Goal: Information Seeking & Learning: Stay updated

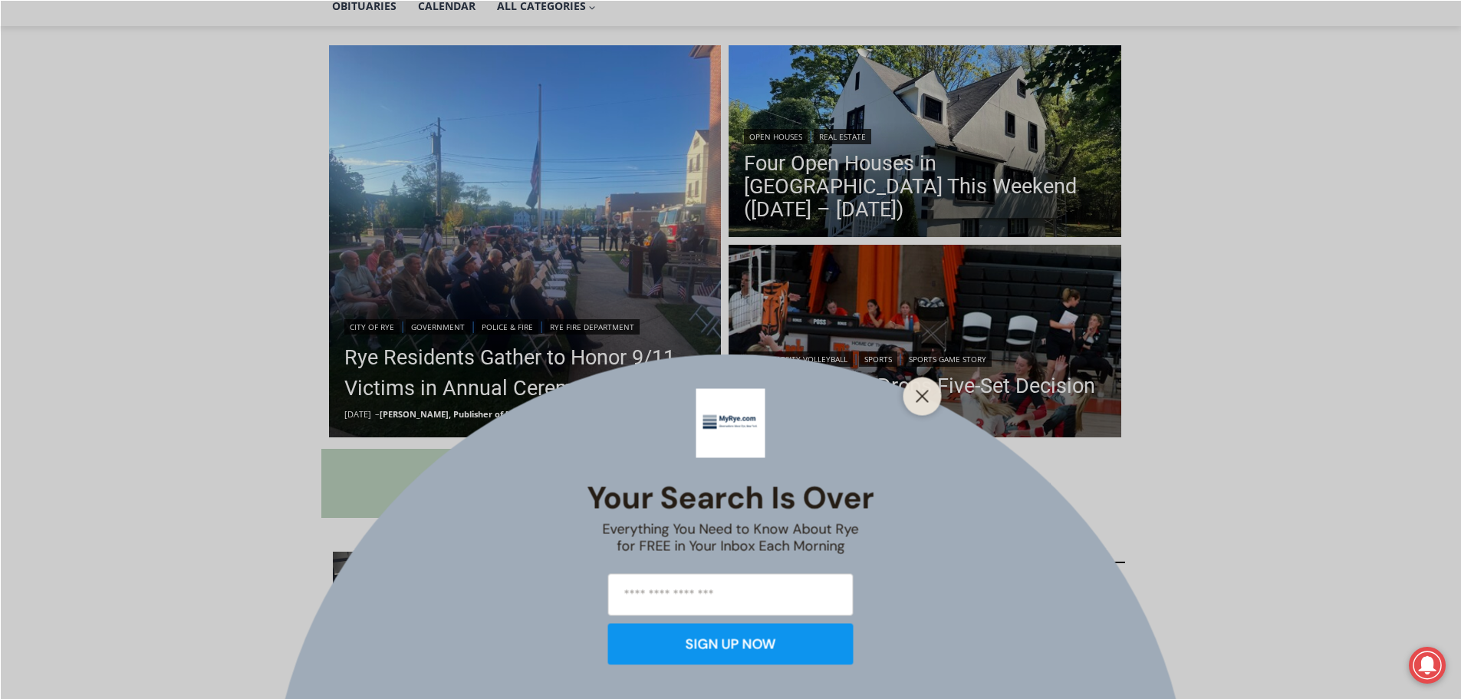
click at [946, 388] on div "Your Search is Over Everything You Need to Know About Rye for FREE in Your Inbo…" at bounding box center [730, 349] width 1461 height 699
click at [919, 390] on icon "Close" at bounding box center [923, 396] width 14 height 14
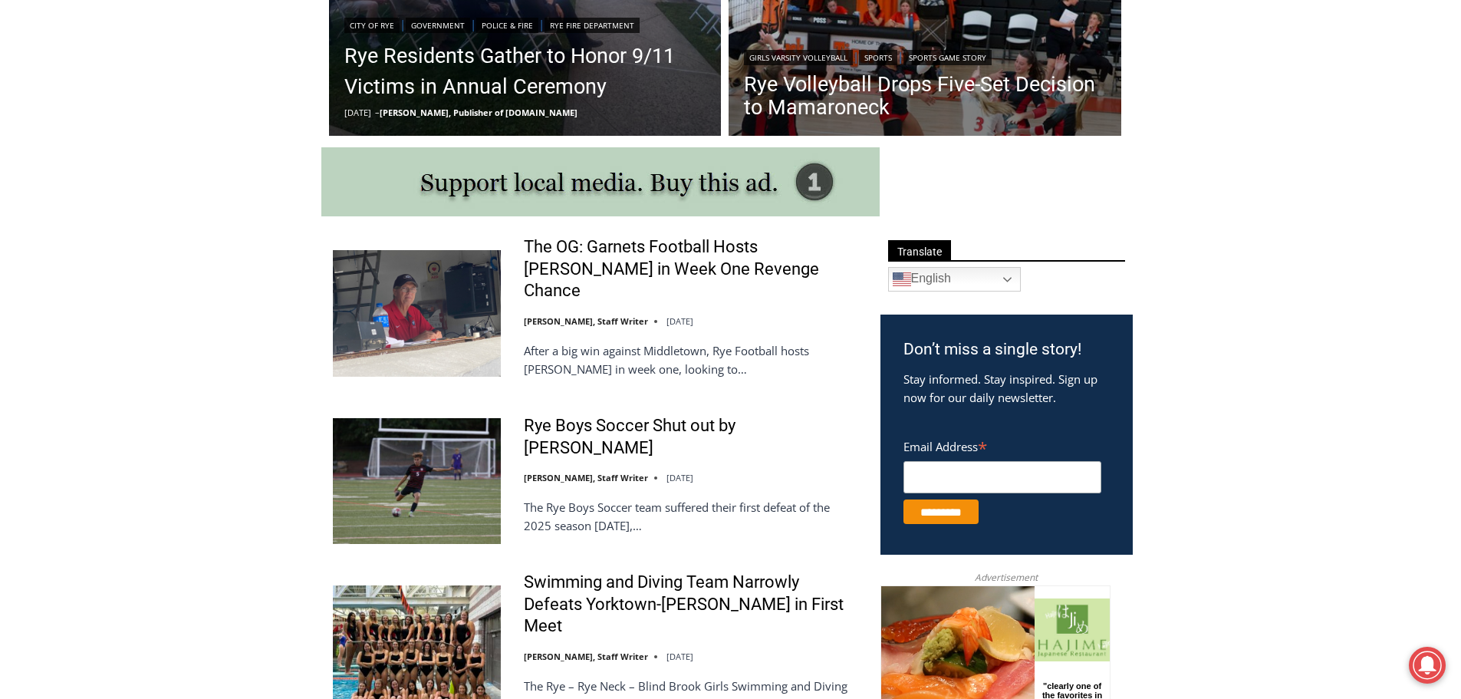
scroll to position [690, 0]
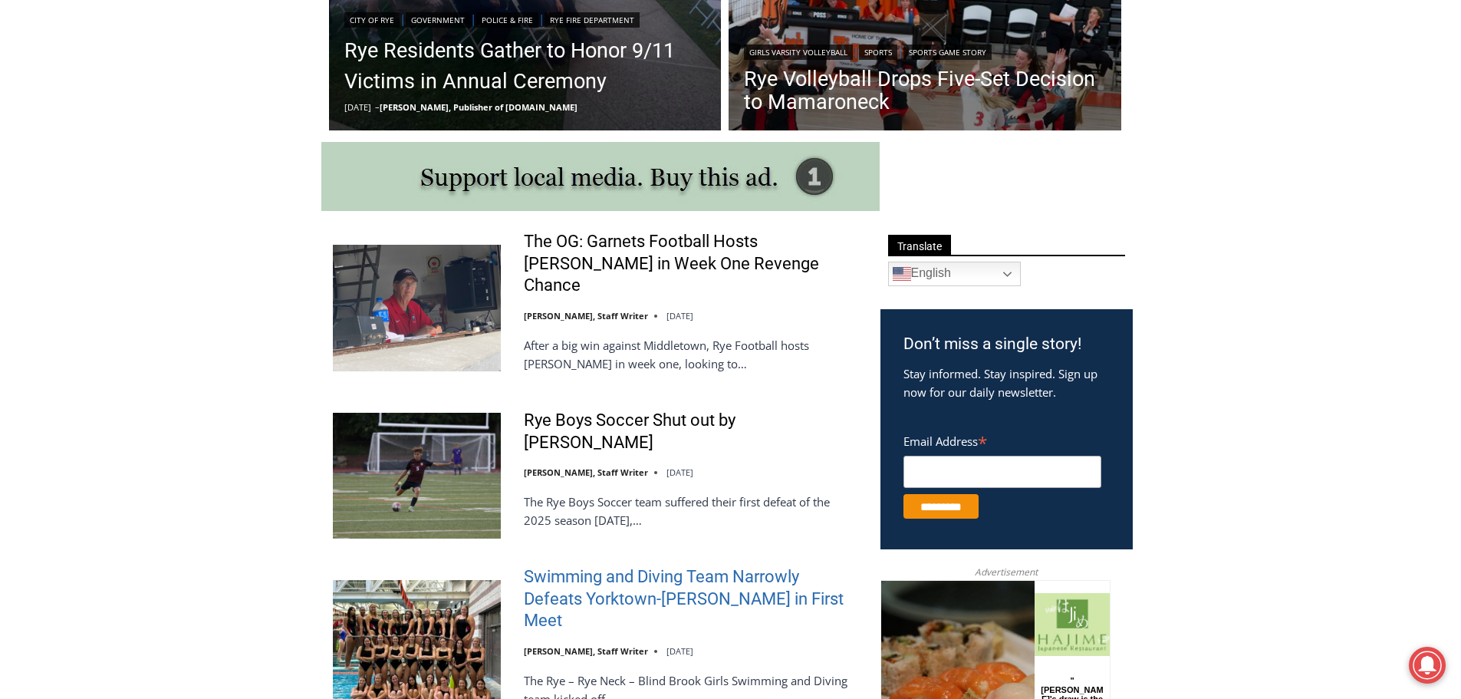
click at [702, 566] on link "Swimming and Diving Team Narrowly Defeats Yorktown-[PERSON_NAME] in First Meet" at bounding box center [692, 599] width 337 height 66
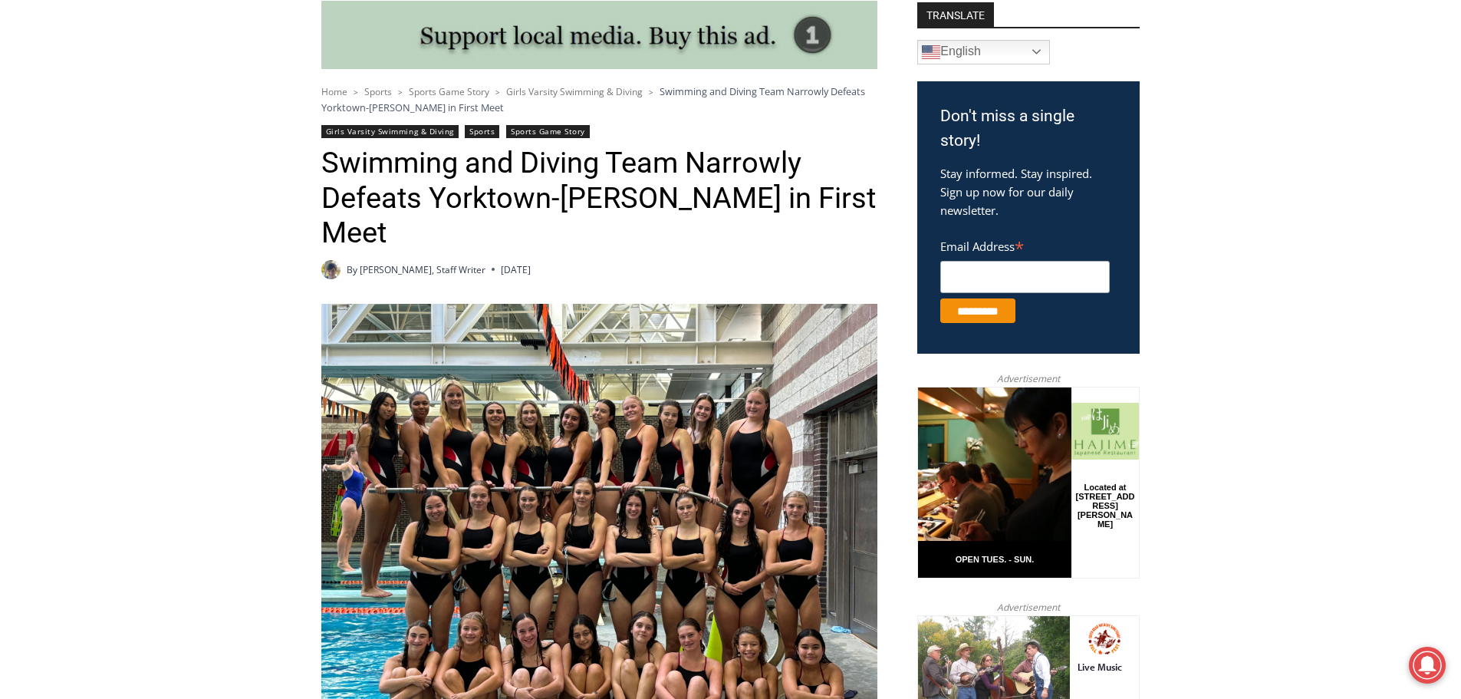
scroll to position [383, 0]
